Goal: Information Seeking & Learning: Compare options

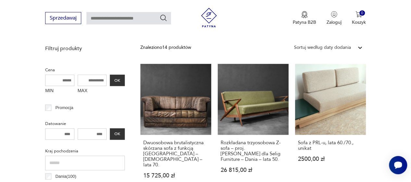
scroll to position [259, 0]
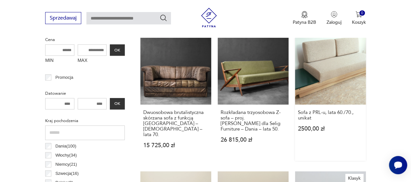
click at [344, 82] on link "Sofa z PRL-u, lata 60./70., unikat 2500,00 zł" at bounding box center [330, 96] width 71 height 127
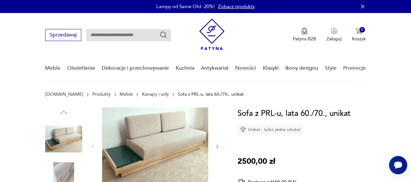
click at [173, 137] on img at bounding box center [155, 145] width 106 height 77
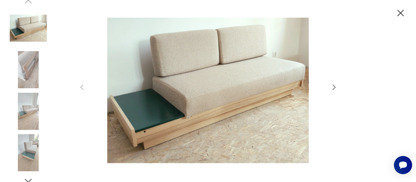
click at [334, 86] on icon "button" at bounding box center [334, 86] width 3 height 5
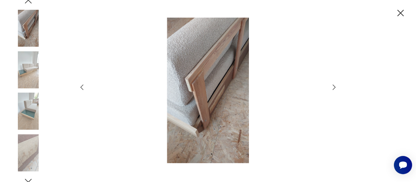
click at [334, 86] on icon "button" at bounding box center [334, 86] width 3 height 5
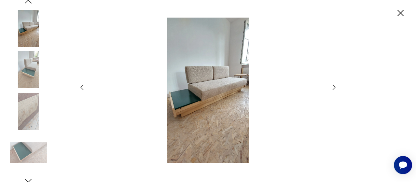
click at [334, 86] on icon "button" at bounding box center [334, 86] width 3 height 5
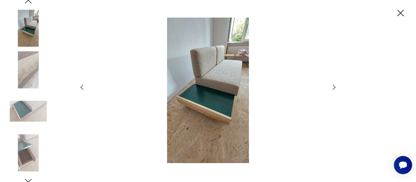
click at [334, 86] on icon "button" at bounding box center [334, 86] width 3 height 5
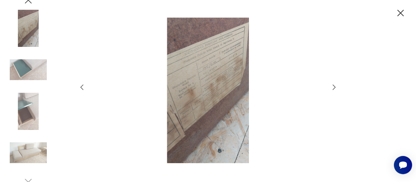
click at [335, 89] on icon "button" at bounding box center [334, 87] width 8 height 8
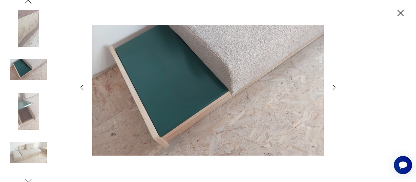
click at [335, 89] on icon "button" at bounding box center [334, 87] width 8 height 8
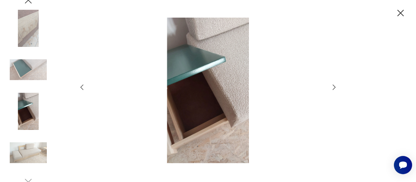
click at [335, 89] on icon "button" at bounding box center [334, 87] width 8 height 8
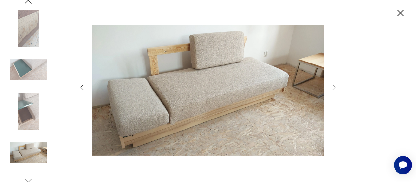
click at [80, 85] on icon "button" at bounding box center [82, 87] width 8 height 8
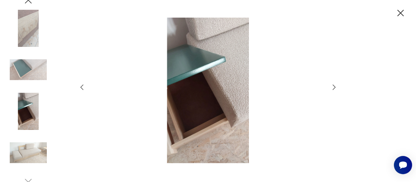
click at [80, 85] on icon "button" at bounding box center [82, 87] width 8 height 8
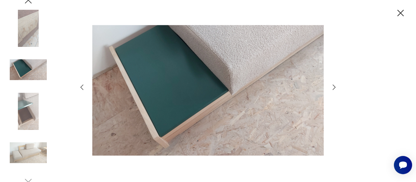
click at [80, 85] on icon "button" at bounding box center [82, 87] width 8 height 8
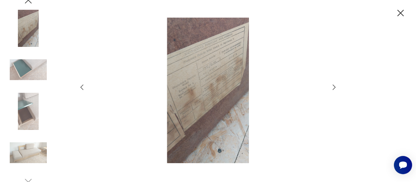
click at [80, 85] on icon "button" at bounding box center [82, 87] width 8 height 8
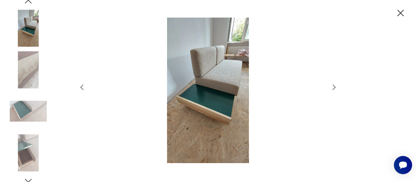
click at [80, 85] on icon "button" at bounding box center [82, 87] width 8 height 8
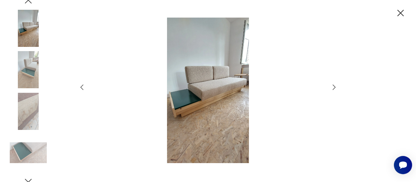
click at [27, 3] on icon "button" at bounding box center [28, 2] width 10 height 10
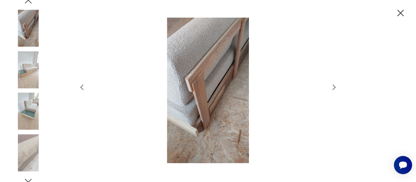
click at [32, 2] on icon "button" at bounding box center [28, 2] width 10 height 10
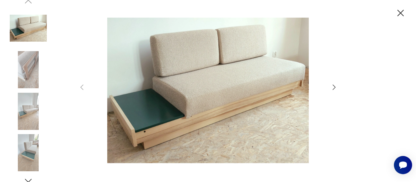
click at [400, 16] on icon "button" at bounding box center [400, 12] width 11 height 11
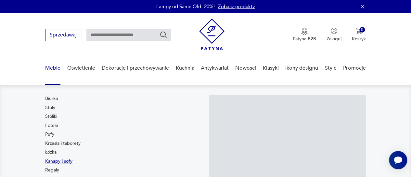
click at [54, 162] on link "Kanapy i sofy" at bounding box center [58, 161] width 27 height 6
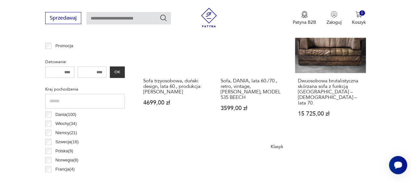
scroll to position [296, 0]
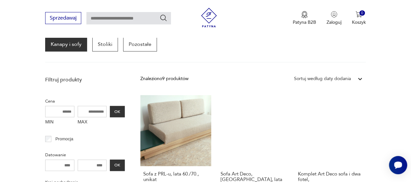
scroll to position [357, 0]
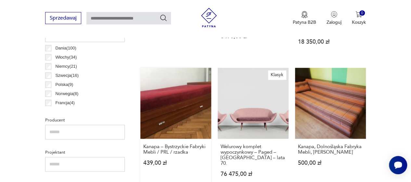
click at [167, 95] on link "Kanapa – Bystrzyckie Fabryki Mebli / PRL / rzadka 439,00 zł" at bounding box center [175, 128] width 71 height 121
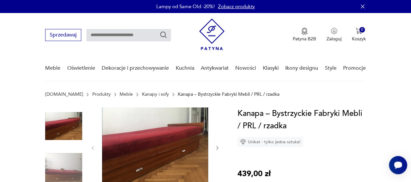
click at [145, 139] on img at bounding box center [155, 147] width 106 height 80
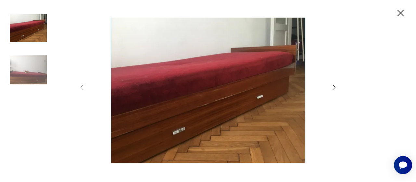
click at [333, 87] on icon "button" at bounding box center [334, 87] width 8 height 8
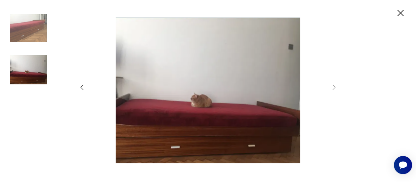
click at [82, 88] on icon "button" at bounding box center [82, 87] width 8 height 8
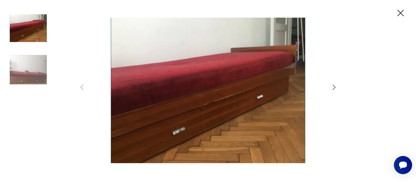
click at [399, 13] on icon "button" at bounding box center [400, 12] width 11 height 11
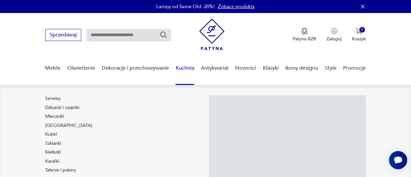
click at [183, 67] on link "Kuchnia" at bounding box center [184, 68] width 19 height 25
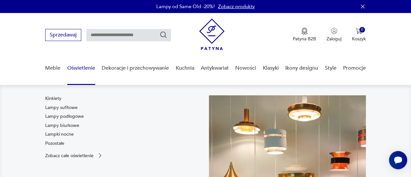
click at [81, 68] on link "Oświetlenie" at bounding box center [81, 68] width 28 height 25
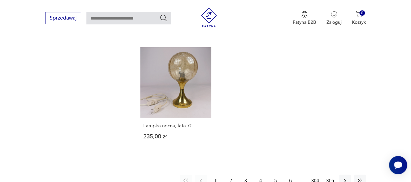
scroll to position [921, 0]
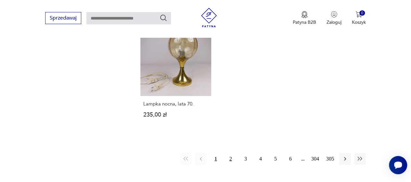
click at [231, 153] on button "2" at bounding box center [231, 159] width 12 height 12
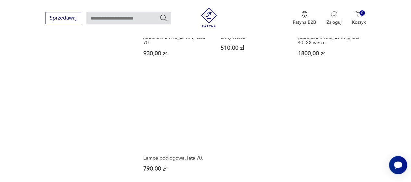
scroll to position [877, 0]
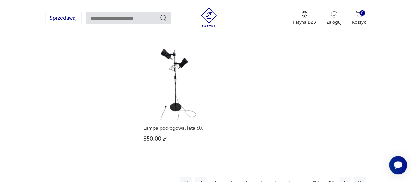
scroll to position [886, 0]
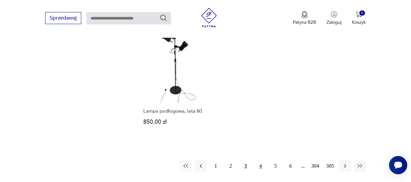
click at [261, 165] on button "4" at bounding box center [261, 166] width 12 height 12
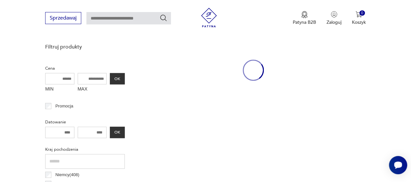
scroll to position [172, 0]
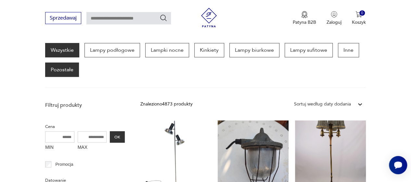
click at [62, 73] on p "Pozostałe" at bounding box center [62, 69] width 34 height 14
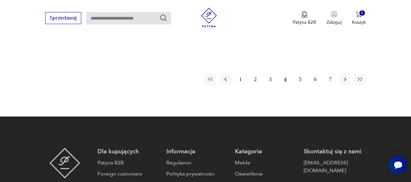
scroll to position [912, 0]
